Goal: Task Accomplishment & Management: Manage account settings

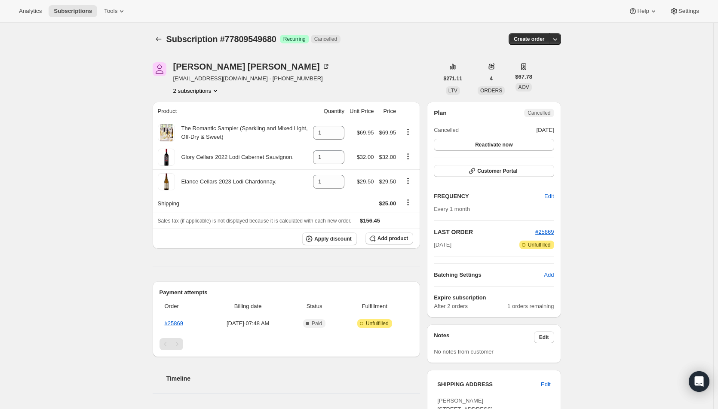
click at [486, 144] on span "Reactivate now" at bounding box center [493, 144] width 37 height 7
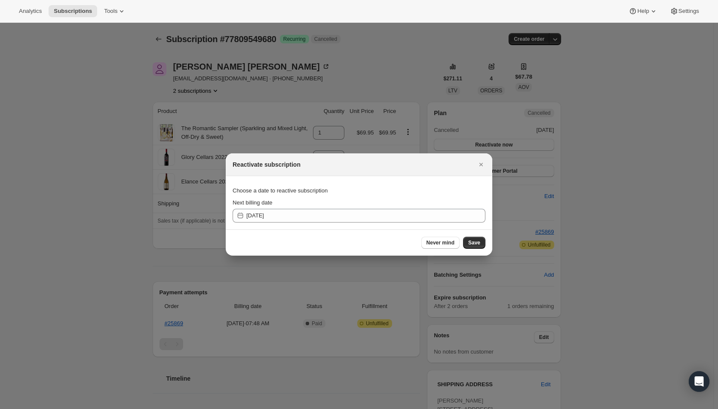
click at [478, 245] on span "Save" at bounding box center [474, 242] width 12 height 7
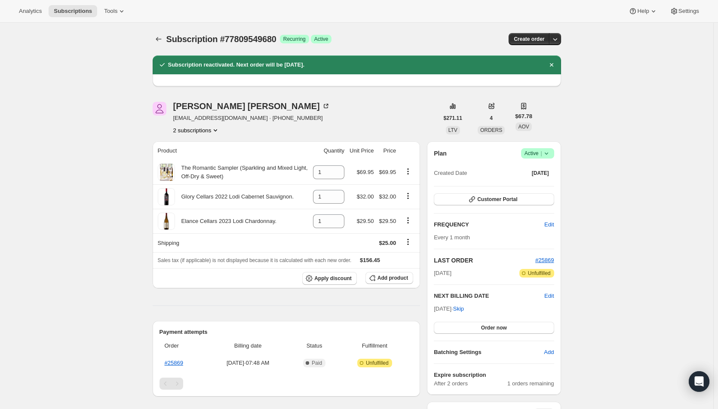
scroll to position [86, 0]
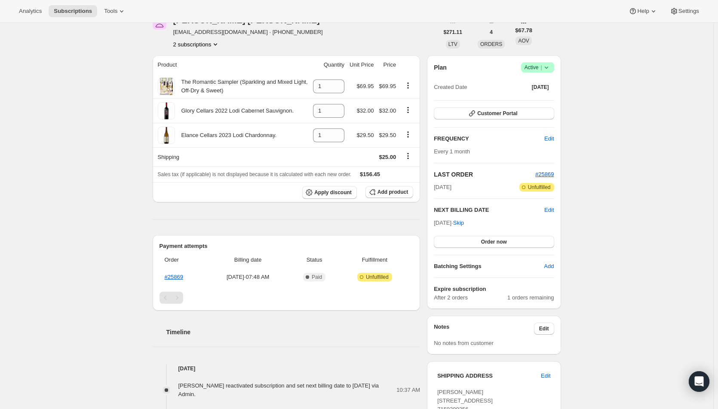
click at [505, 244] on span "Order now" at bounding box center [494, 242] width 26 height 7
click at [505, 244] on span "Click to confirm" at bounding box center [493, 242] width 39 height 7
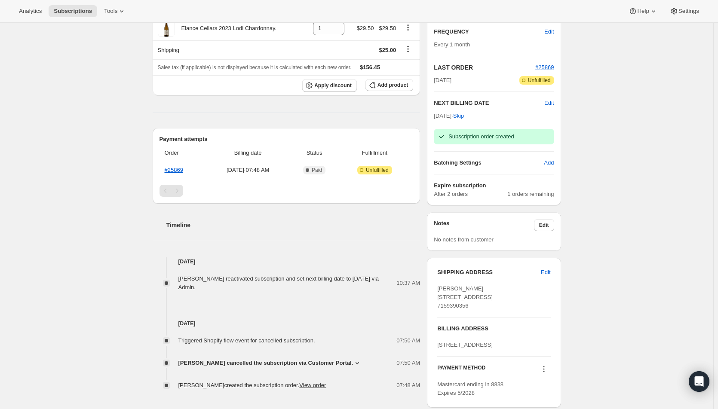
scroll to position [172, 0]
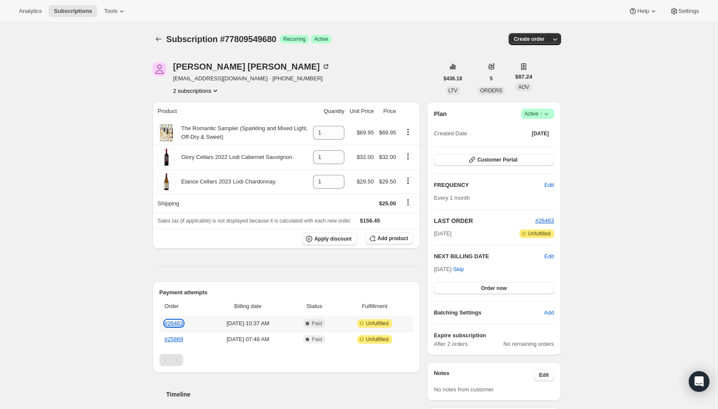
click at [177, 322] on link "#26463" at bounding box center [174, 323] width 18 height 6
